Goal: Task Accomplishment & Management: Use online tool/utility

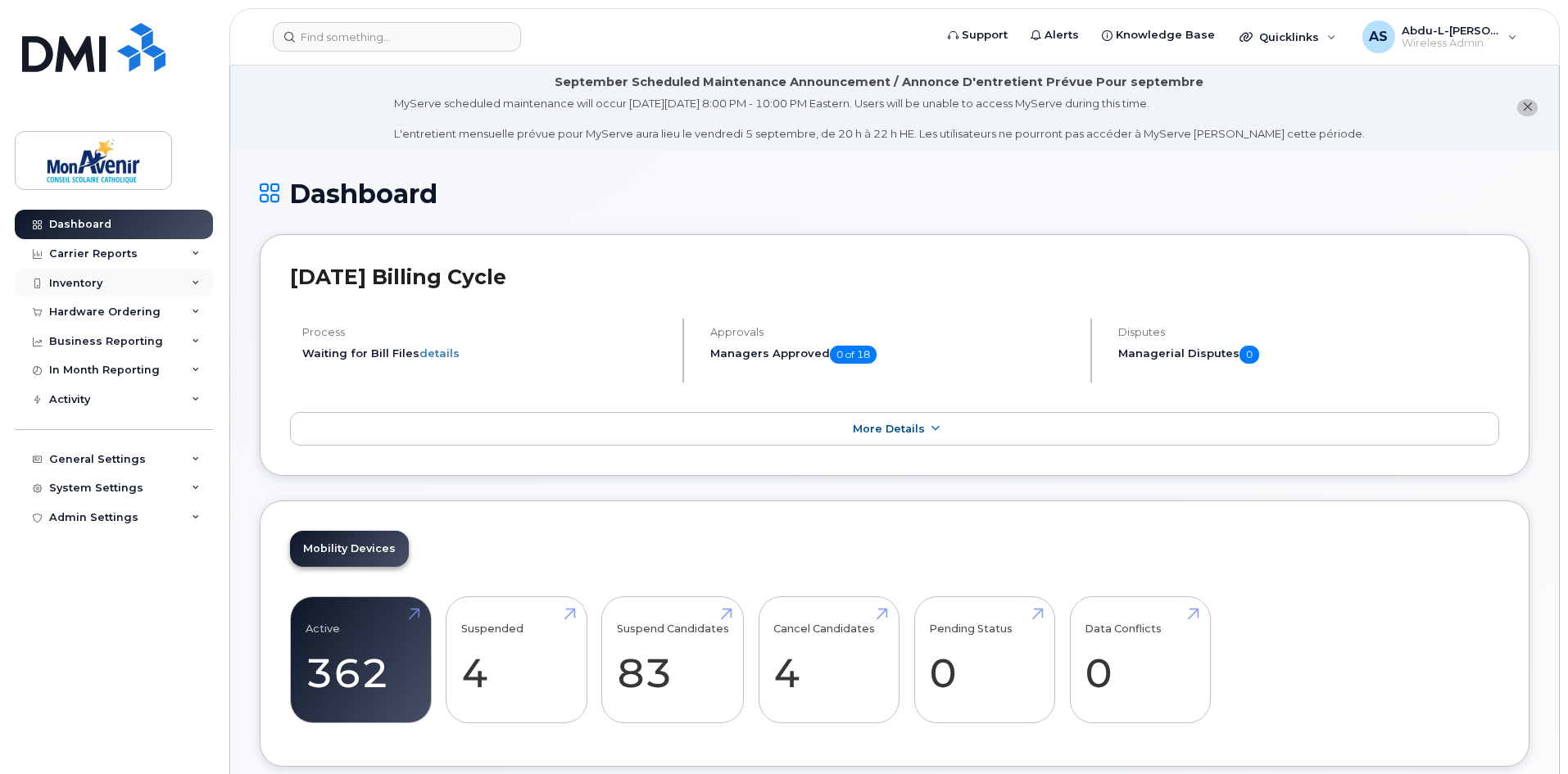
click at [80, 277] on div "Inventory" at bounding box center [76, 283] width 53 height 13
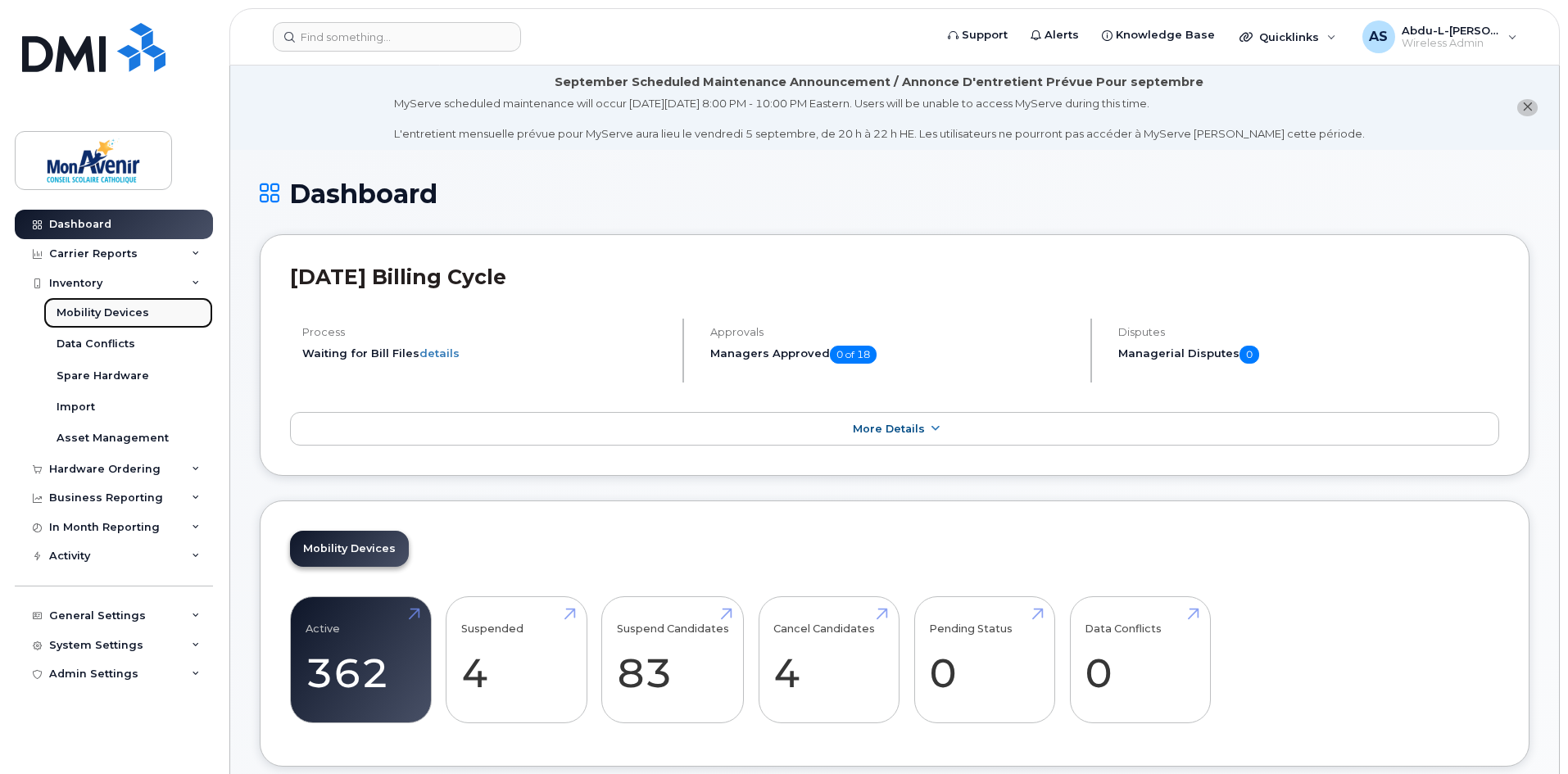
click at [89, 305] on link "Mobility Devices" at bounding box center [128, 313] width 169 height 31
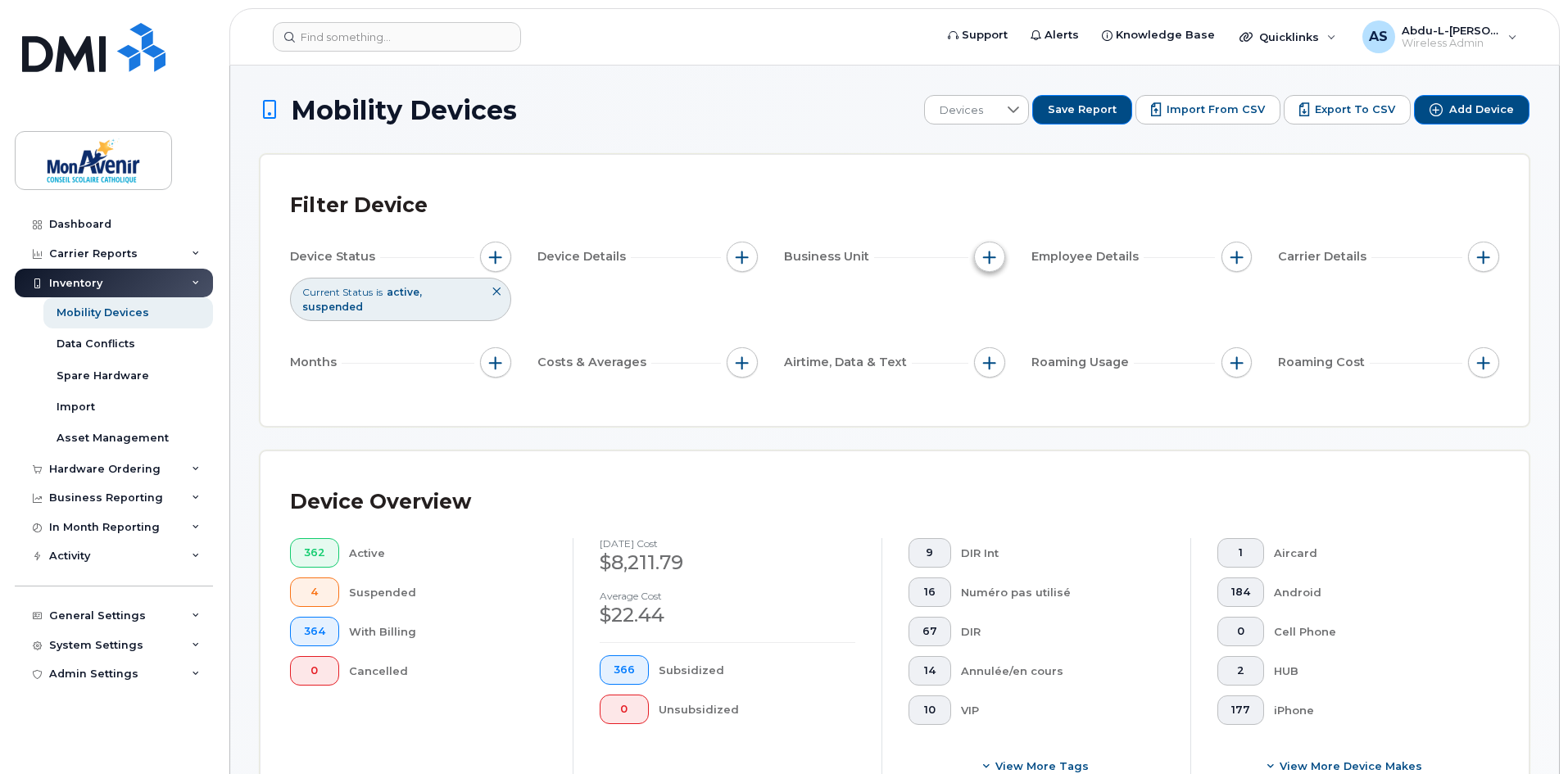
click at [985, 259] on span "button" at bounding box center [989, 257] width 13 height 13
click at [1033, 364] on label "Ecole / Service" at bounding box center [1051, 359] width 86 height 16
click at [1000, 364] on input "Ecole / Service" at bounding box center [993, 358] width 13 height 13
checkbox input "true"
click at [1041, 426] on input "text" at bounding box center [1097, 427] width 143 height 15
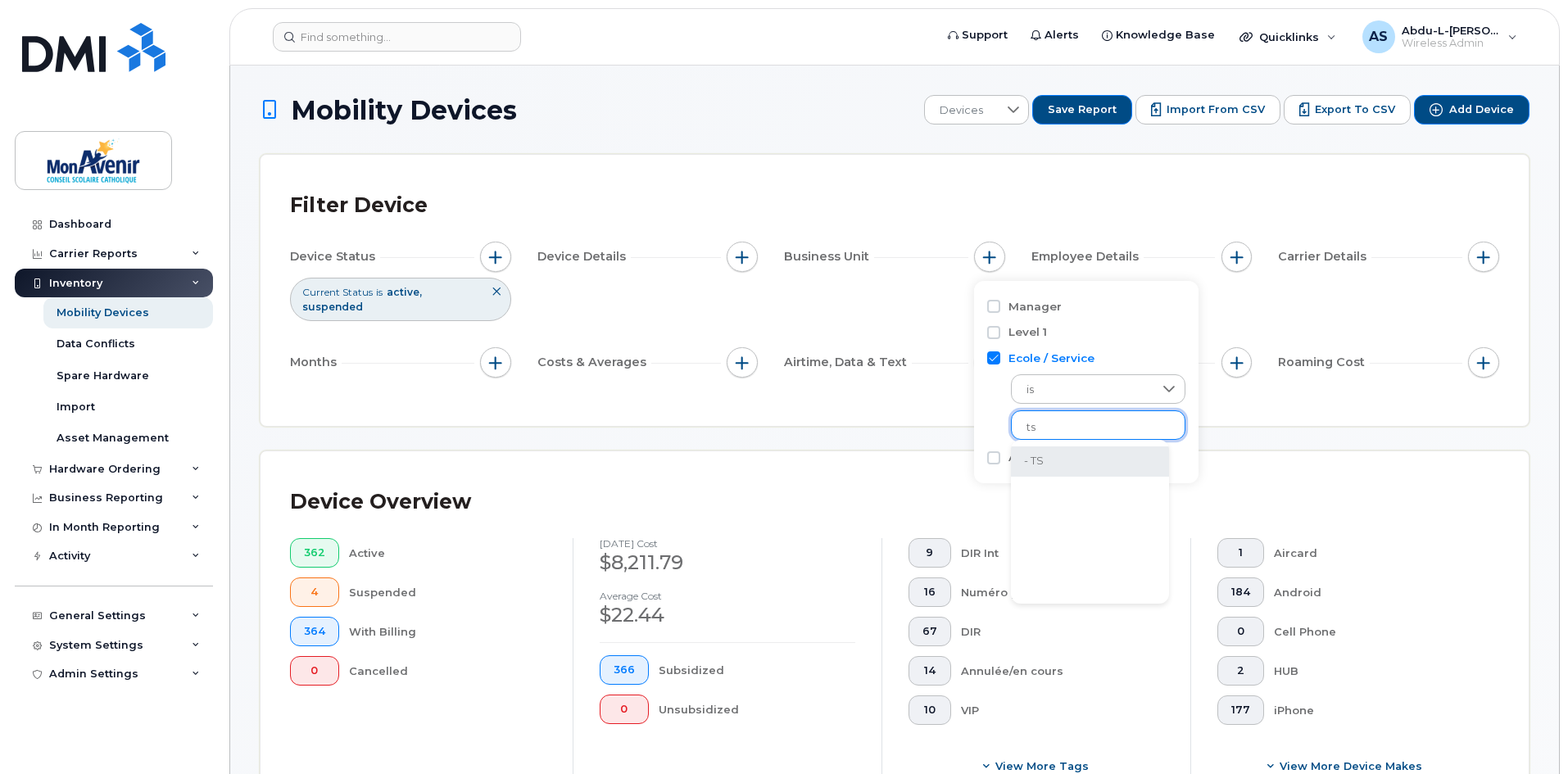
type input "ts"
click at [1056, 456] on li "- TS" at bounding box center [1090, 461] width 158 height 30
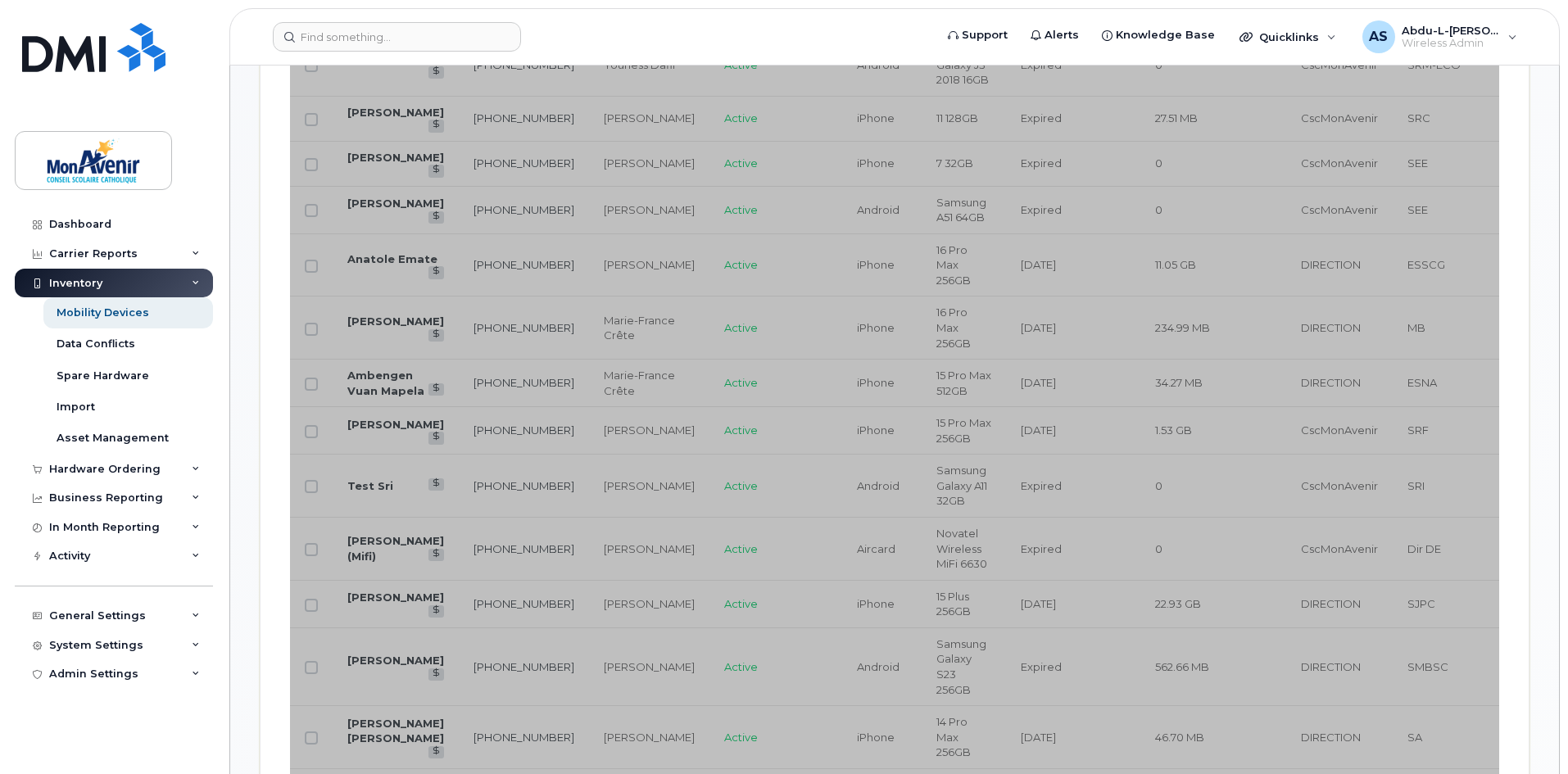
scroll to position [573, 0]
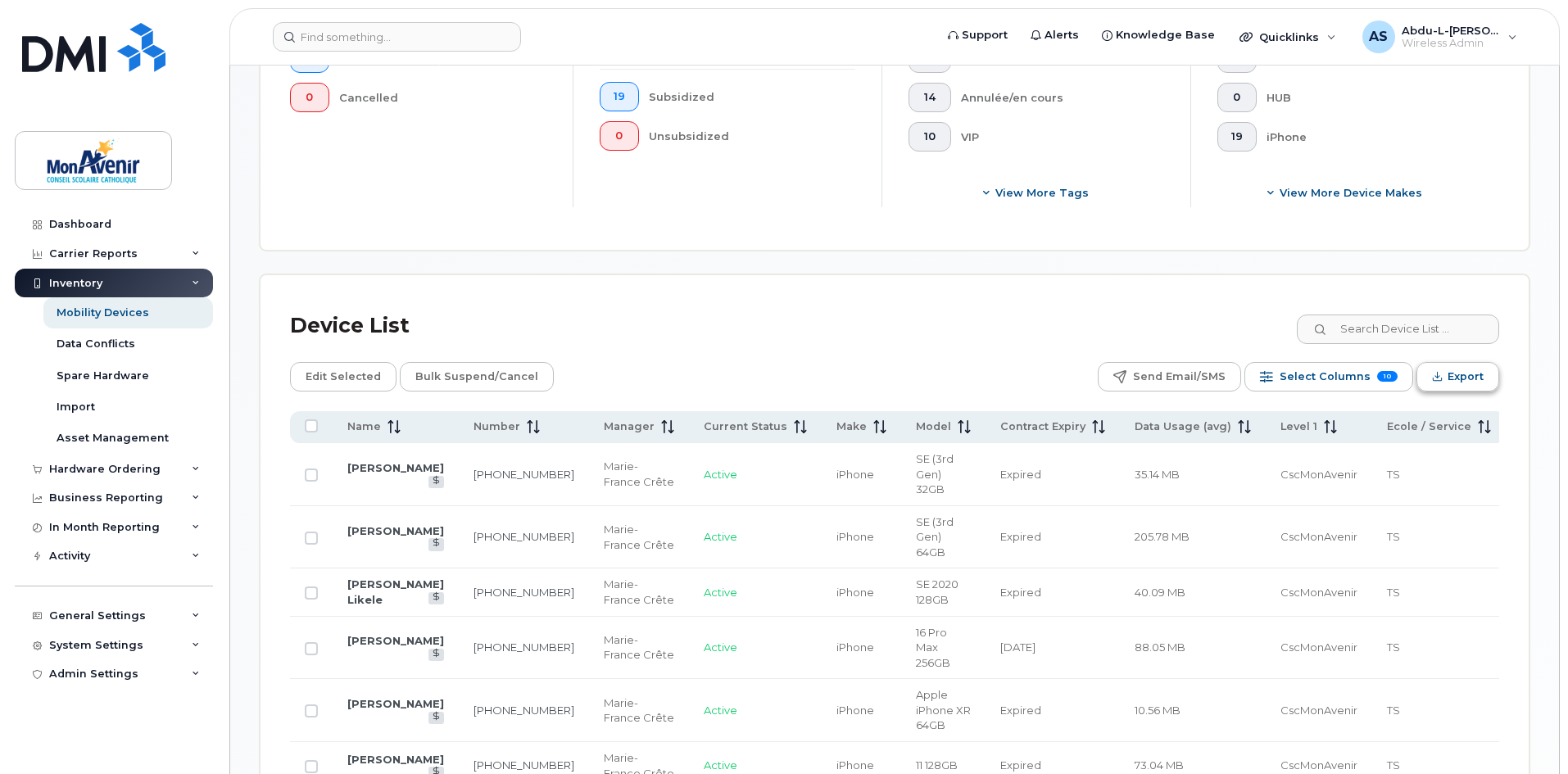
click at [1445, 362] on button "Export" at bounding box center [1457, 377] width 82 height 30
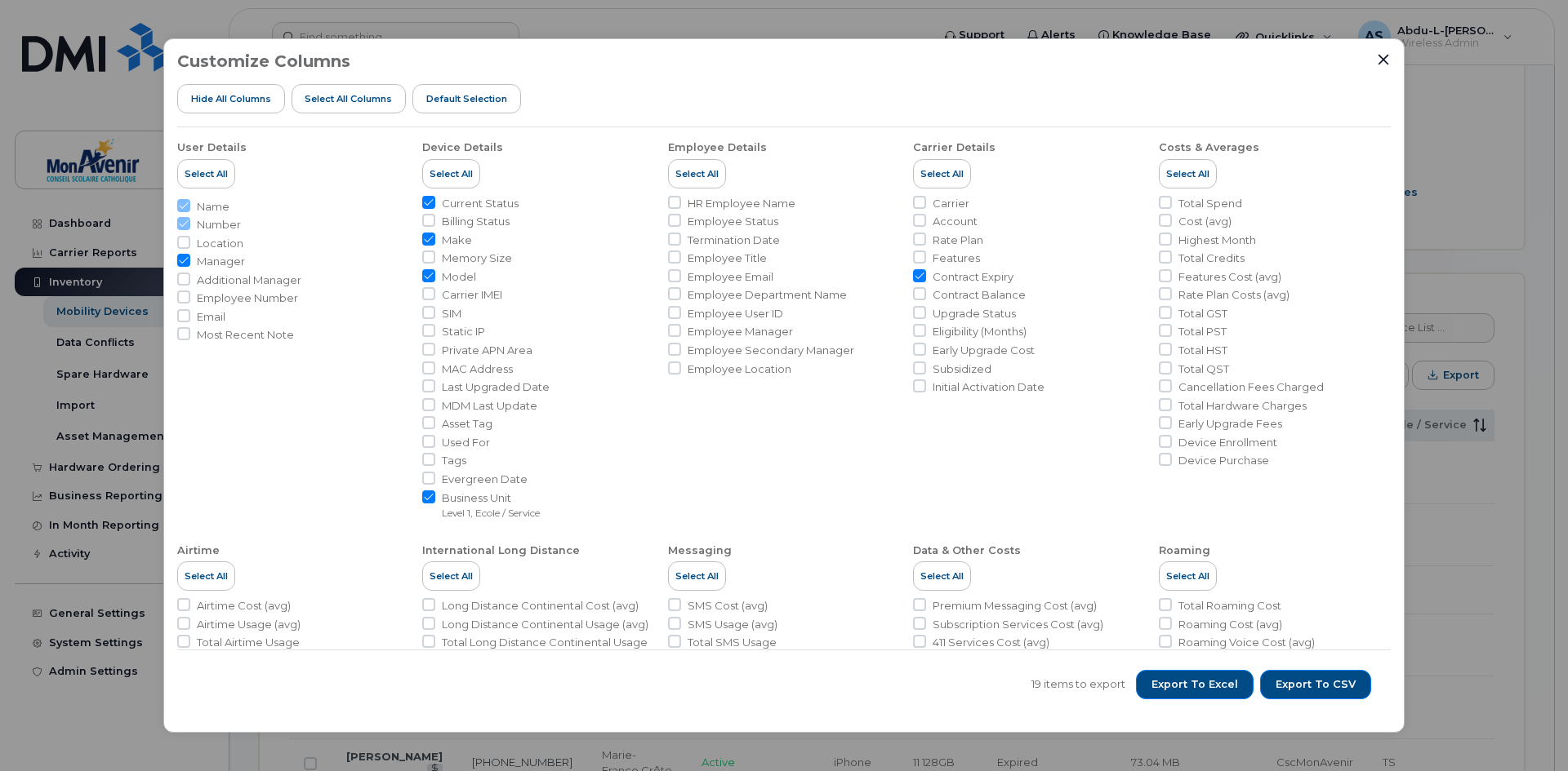
click at [484, 388] on span "Last Upgraded Date" at bounding box center [495, 388] width 108 height 16
click at [436, 388] on input "Last Upgraded Date" at bounding box center [429, 386] width 13 height 13
checkbox input "true"
click at [1378, 55] on icon "Close" at bounding box center [1383, 59] width 13 height 13
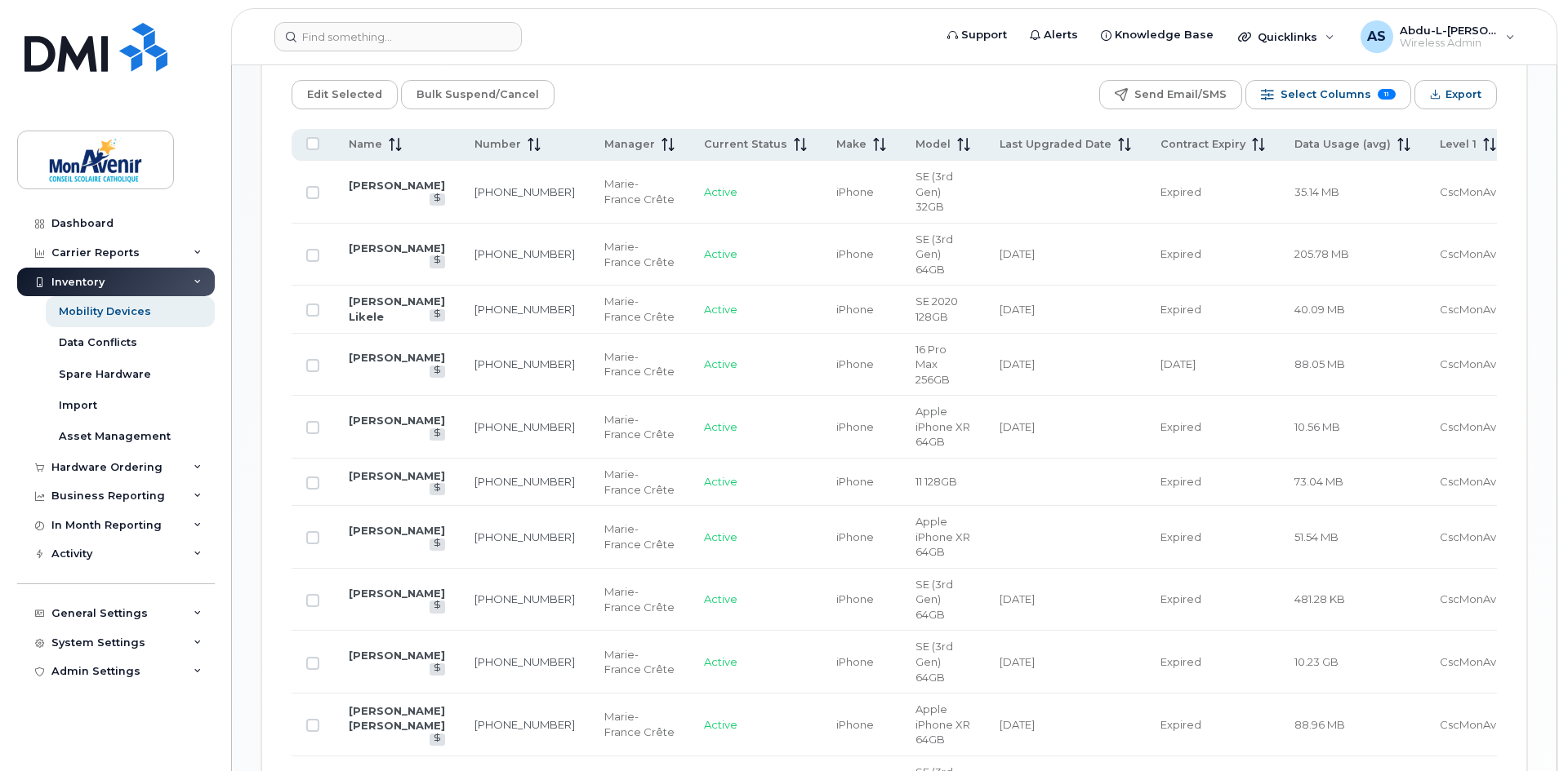
scroll to position [859, 0]
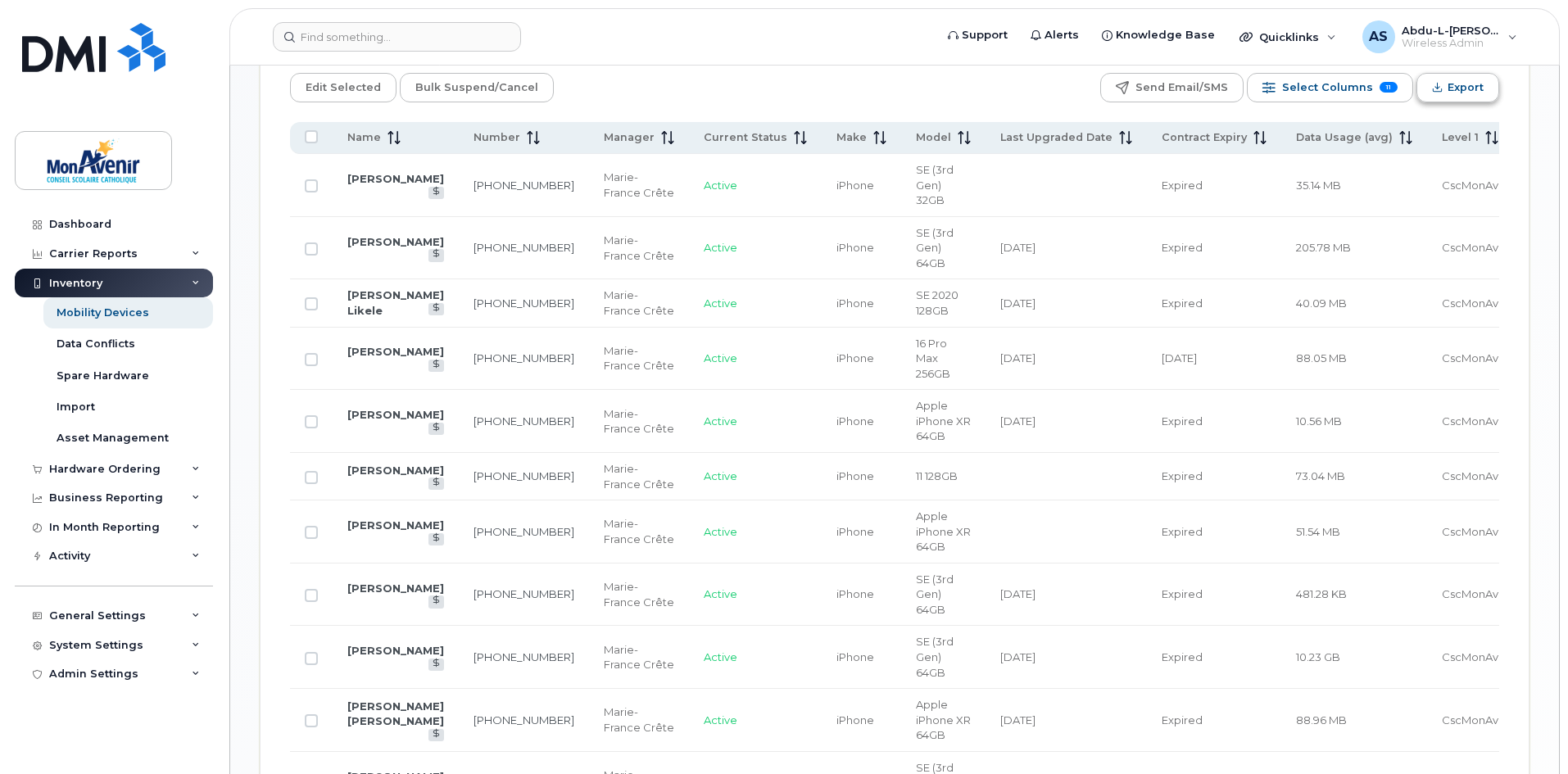
click at [1447, 76] on span "Export" at bounding box center [1466, 88] width 36 height 24
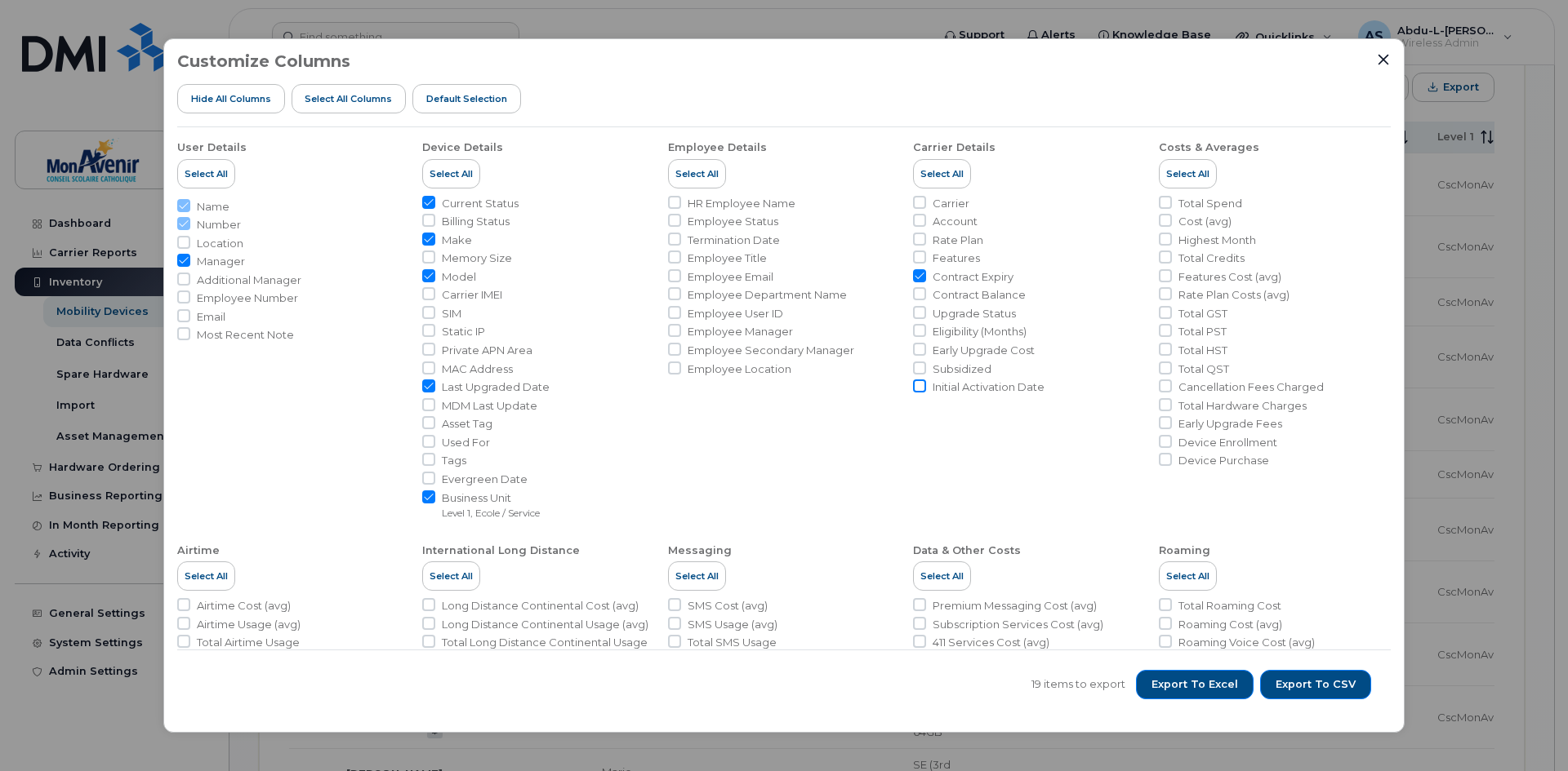
click at [917, 389] on input "Initial Activation Date" at bounding box center [920, 386] width 13 height 13
checkbox input "true"
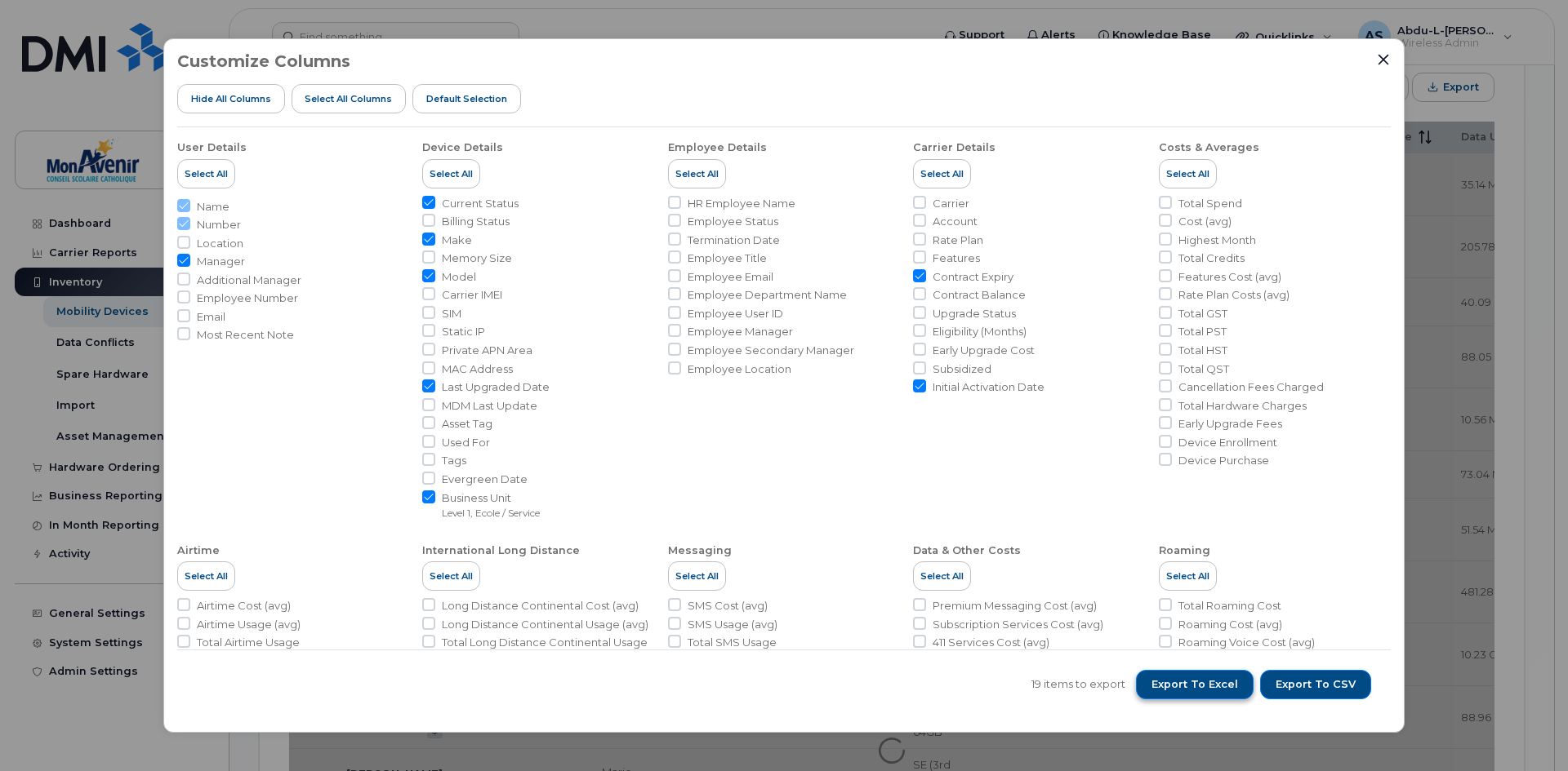
click at [1203, 686] on span "Export to Excel" at bounding box center [1195, 684] width 87 height 15
